Goal: Transaction & Acquisition: Subscribe to service/newsletter

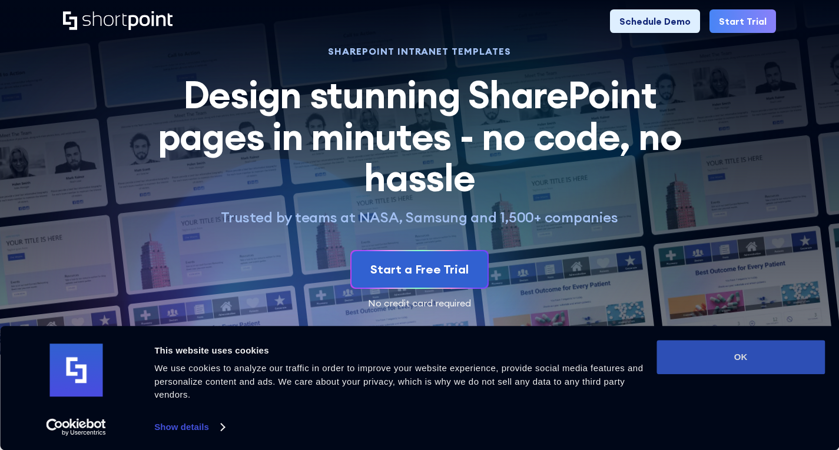
click at [750, 354] on button "OK" at bounding box center [741, 357] width 168 height 34
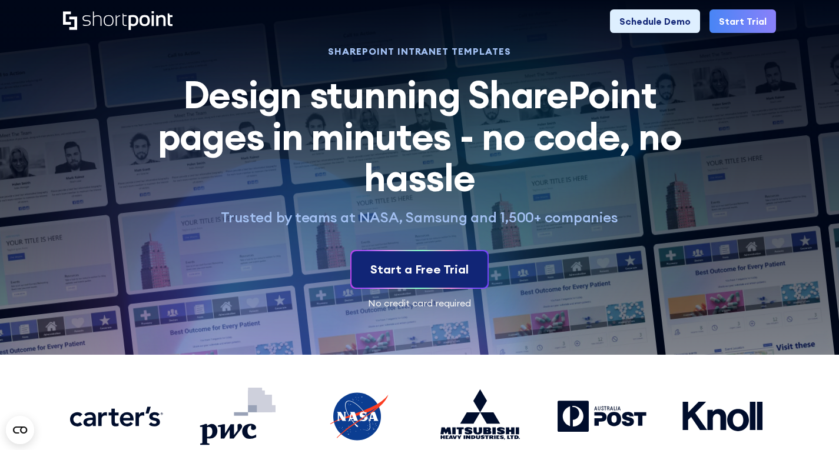
click at [445, 270] on div "Start a Free Trial" at bounding box center [419, 270] width 98 height 18
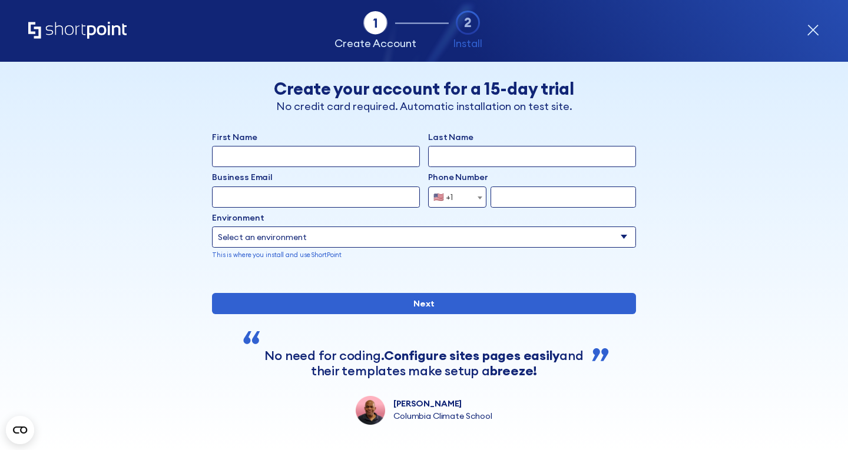
click at [287, 160] on input "First Name" at bounding box center [316, 156] width 208 height 21
type input "Maya"
click at [486, 167] on div "form" at bounding box center [532, 156] width 208 height 21
click at [498, 158] on input "Last Name" at bounding box center [532, 156] width 208 height 21
type input "[PERSON_NAME]"
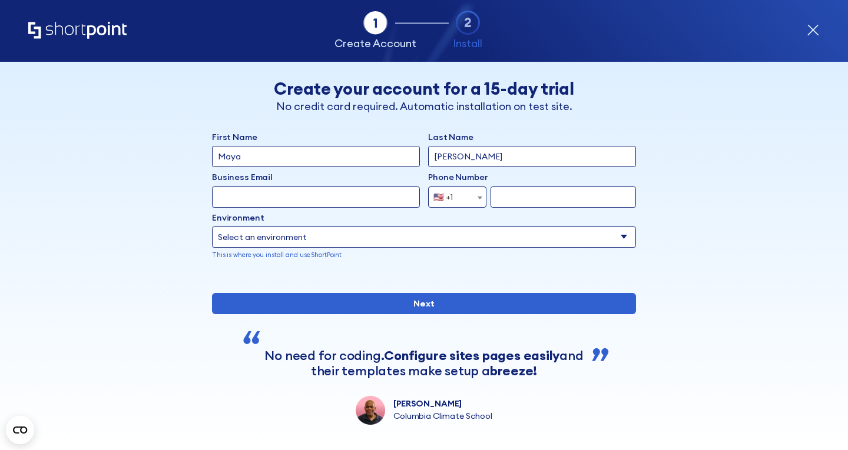
click at [310, 194] on input "Business Email" at bounding box center [316, 197] width 208 height 21
click at [476, 193] on span "form" at bounding box center [480, 197] width 12 height 21
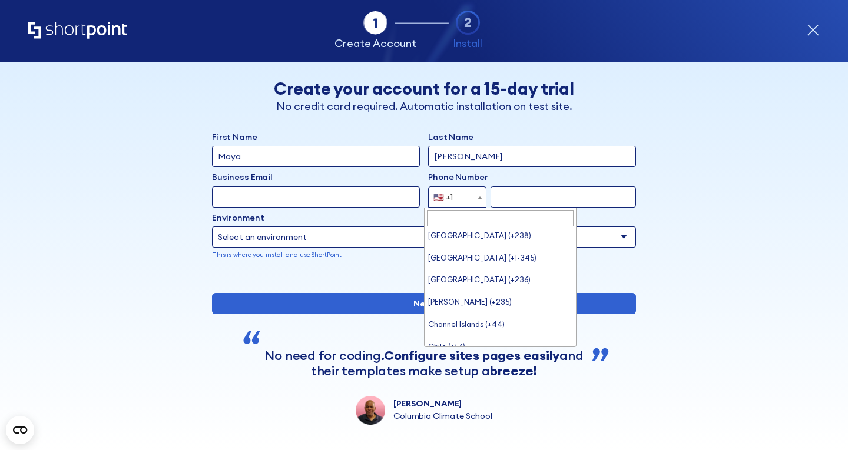
scroll to position [909, 0]
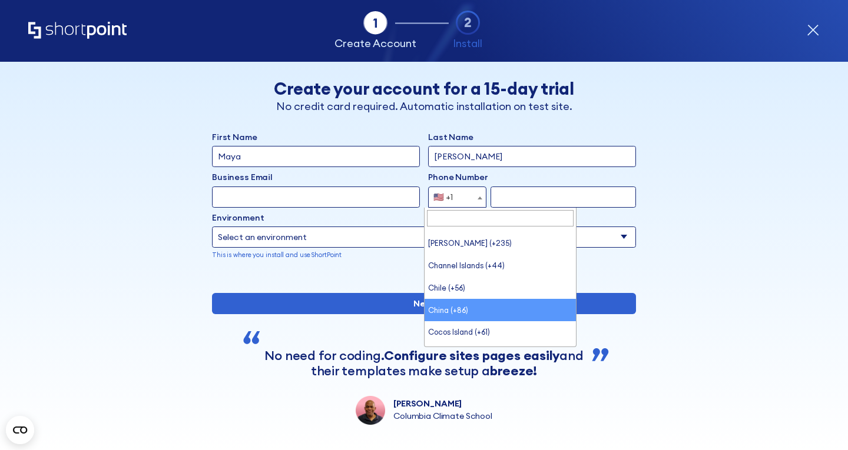
select select "+86"
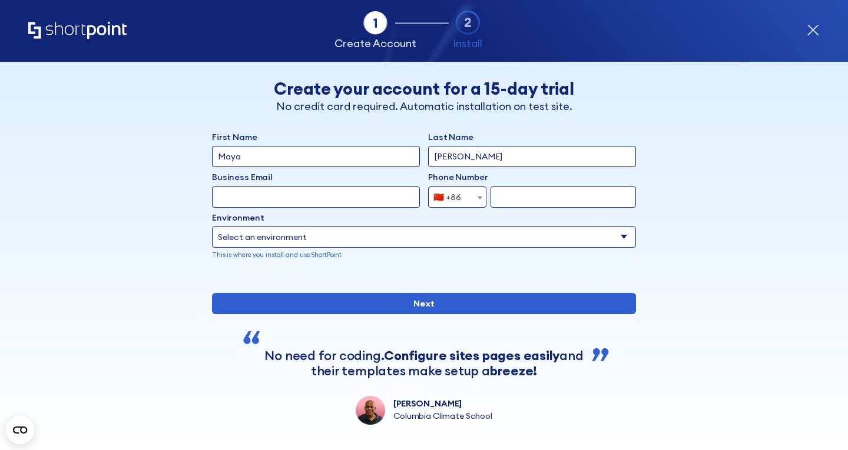
click at [561, 191] on input "form" at bounding box center [563, 197] width 145 height 21
type input "18079075305"
click at [311, 193] on input "Business Email" at bounding box center [316, 197] width 208 height 21
click at [313, 193] on input "Business Email" at bounding box center [316, 197] width 208 height 21
paste input "[EMAIL_ADDRESS][DOMAIN_NAME]"
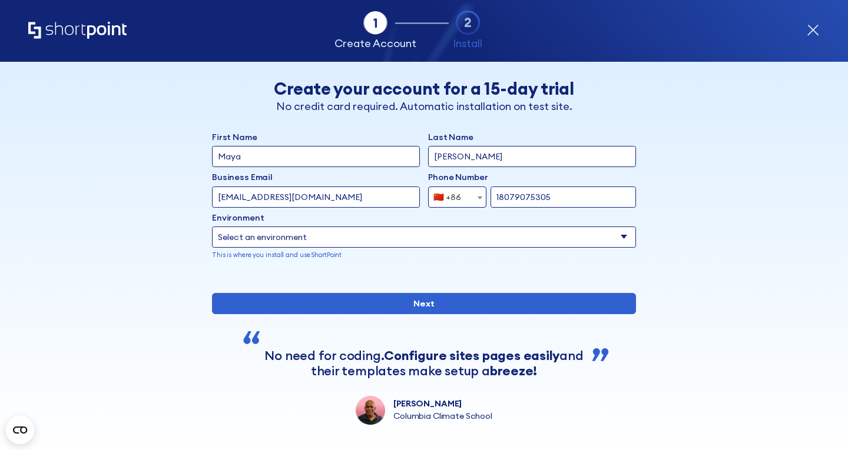
type input "[EMAIL_ADDRESS][DOMAIN_NAME]"
click at [429, 238] on select "Select an environment Microsoft 365 SharePoint Online SharePoint 2019 (On-Premi…" at bounding box center [424, 237] width 424 height 21
select select "SharePoint Online"
click at [212, 227] on select "Select an environment Microsoft 365 SharePoint Online SharePoint 2019 (On-Premi…" at bounding box center [424, 237] width 424 height 21
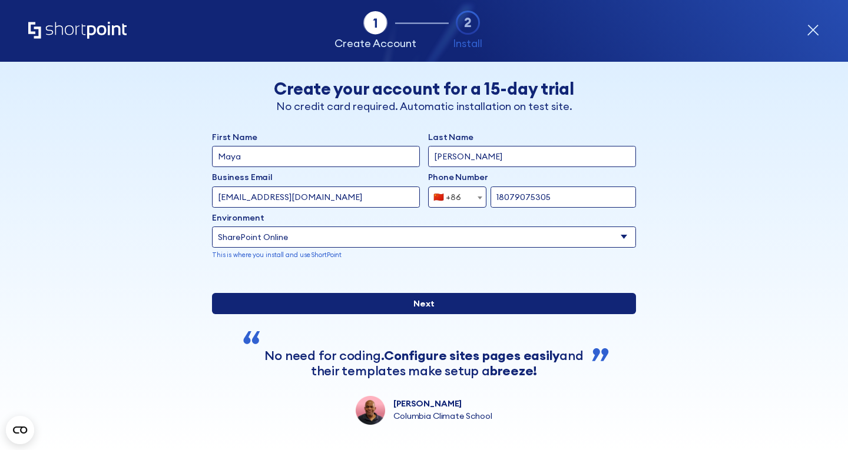
click at [366, 314] on input "Next" at bounding box center [424, 303] width 424 height 21
